Goal: Task Accomplishment & Management: Use online tool/utility

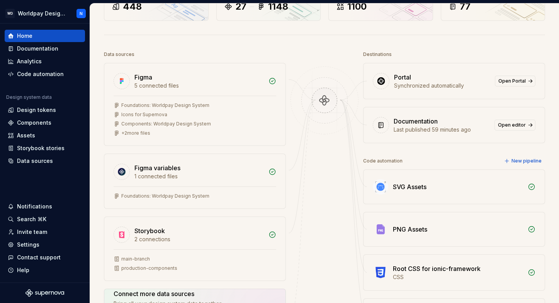
scroll to position [130, 0]
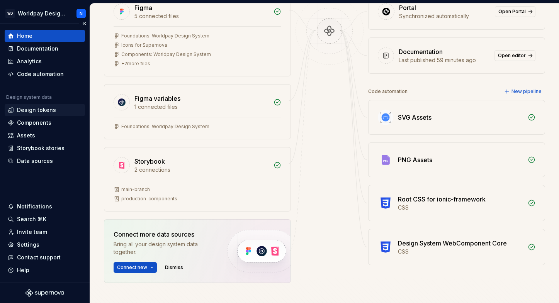
click at [44, 111] on div "Design tokens" at bounding box center [36, 110] width 39 height 8
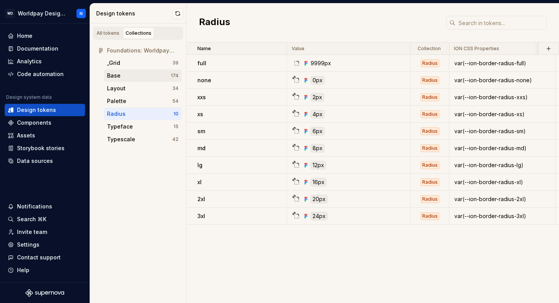
click at [139, 75] on div "Base" at bounding box center [139, 76] width 64 height 8
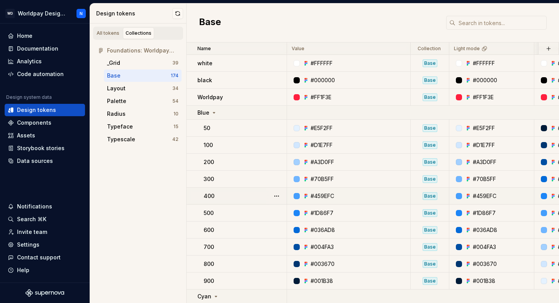
click at [222, 195] on div "400" at bounding box center [245, 197] width 83 height 8
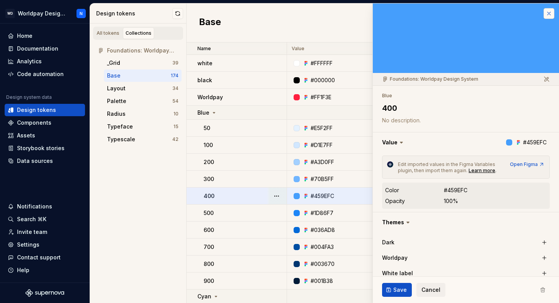
click at [549, 14] on button "button" at bounding box center [549, 13] width 11 height 11
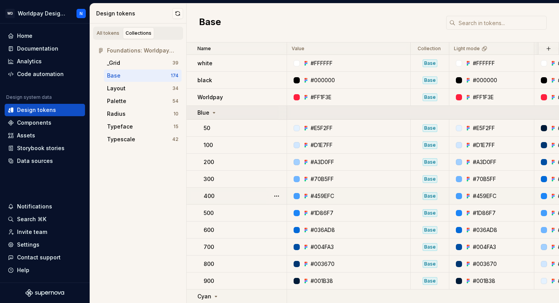
click at [212, 113] on icon at bounding box center [214, 113] width 6 height 6
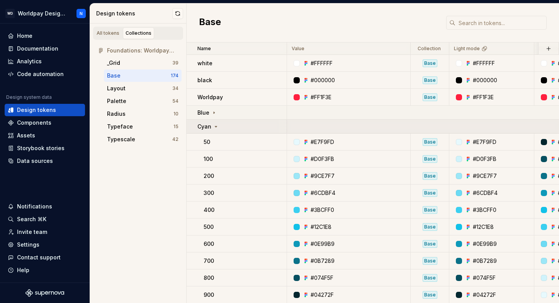
click at [214, 124] on icon at bounding box center [216, 127] width 6 height 6
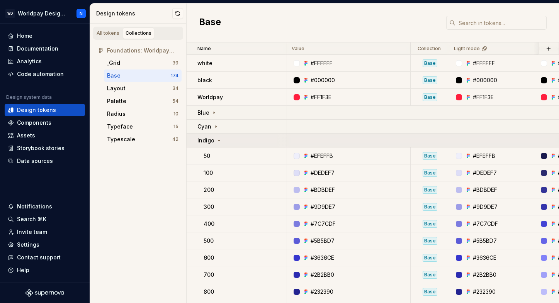
click at [217, 140] on icon at bounding box center [219, 141] width 6 height 6
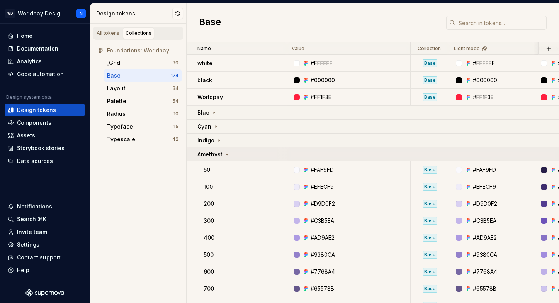
click at [226, 154] on icon at bounding box center [227, 155] width 6 height 6
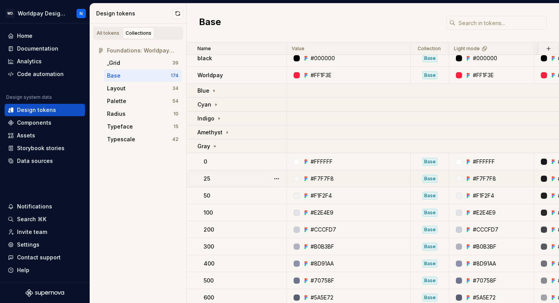
scroll to position [34, 0]
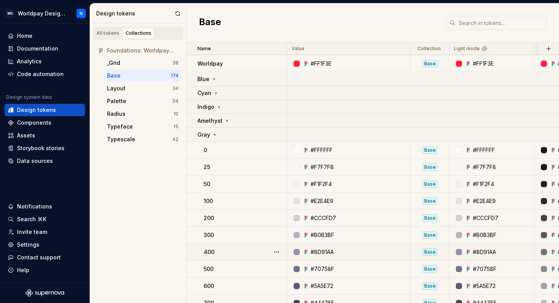
click at [212, 252] on p "400" at bounding box center [209, 253] width 11 height 8
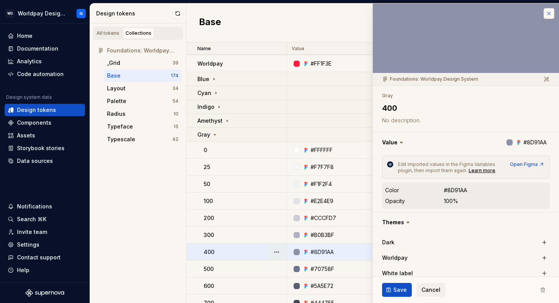
click at [549, 17] on button "button" at bounding box center [549, 13] width 11 height 11
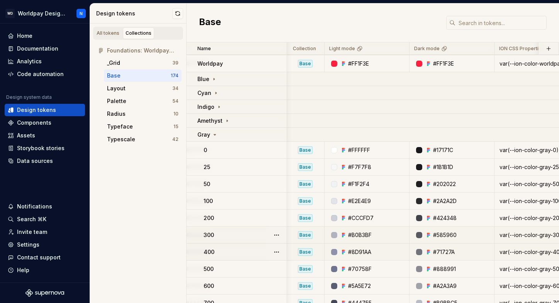
scroll to position [34, 131]
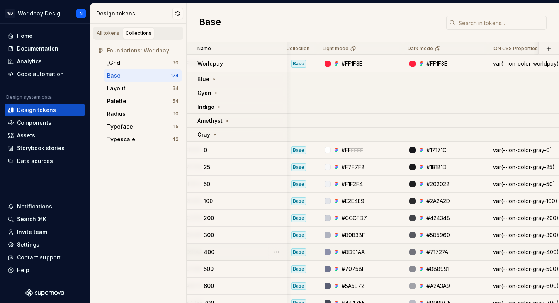
click at [512, 254] on div "var(--ion-color-gray-400)" at bounding box center [541, 253] width 105 height 8
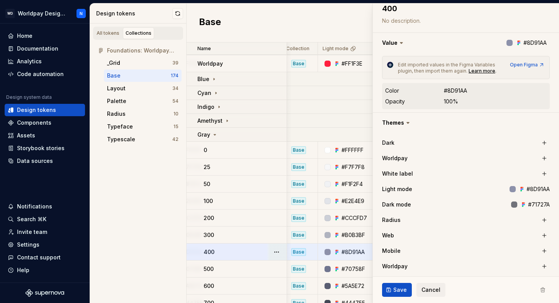
scroll to position [199, 0]
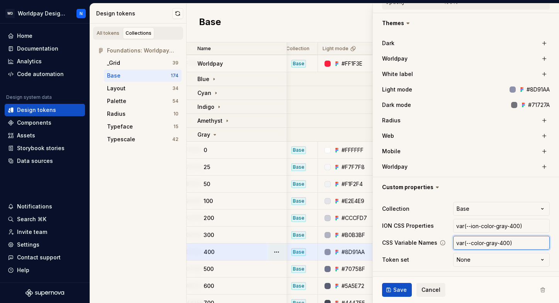
drag, startPoint x: 511, startPoint y: 243, endPoint x: 476, endPoint y: 244, distance: 35.6
click at [476, 244] on input "var(--color-gray-400)" at bounding box center [502, 243] width 97 height 14
drag, startPoint x: 467, startPoint y: 244, endPoint x: 510, endPoint y: 244, distance: 42.5
click at [510, 244] on input "var(--color-gray-400)" at bounding box center [502, 243] width 97 height 14
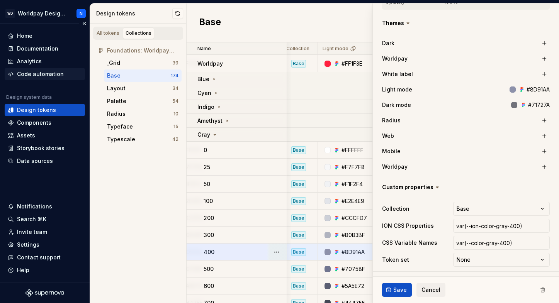
type textarea "*"
click at [46, 75] on div "Code automation" at bounding box center [40, 74] width 47 height 8
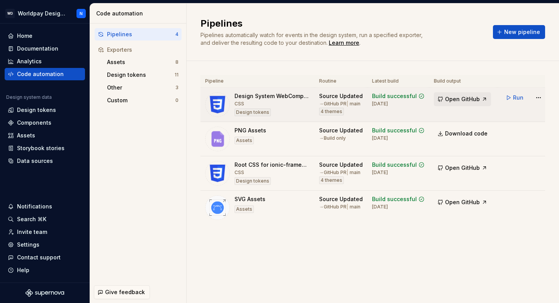
click at [458, 96] on span "Open GitHub" at bounding box center [462, 99] width 35 height 8
click at [513, 97] on span "Run" at bounding box center [518, 98] width 10 height 8
click at [463, 101] on span "Open GitHub" at bounding box center [462, 99] width 35 height 8
click at [513, 166] on span "Run" at bounding box center [518, 167] width 10 height 8
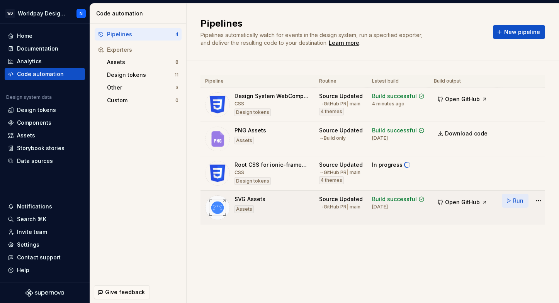
click at [513, 201] on span "Run" at bounding box center [518, 201] width 10 height 8
click at [487, 235] on div "Pipeline Routine Latest build Build output Design System WebComponent Core CSS …" at bounding box center [373, 157] width 345 height 193
